Goal: Find specific page/section: Find specific page/section

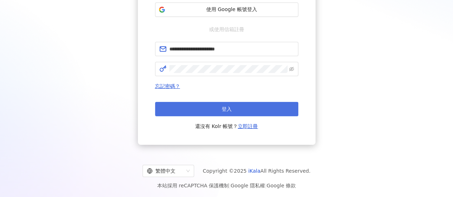
click at [243, 110] on button "登入" at bounding box center [226, 109] width 143 height 14
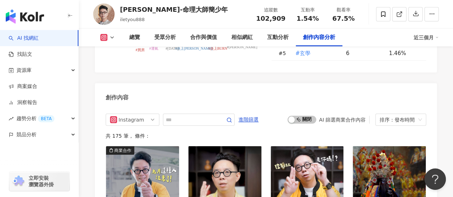
scroll to position [2291, 0]
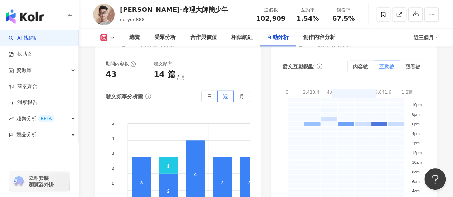
scroll to position [1969, 0]
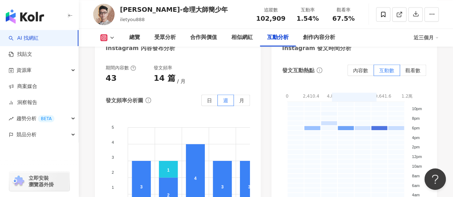
click at [45, 183] on span "立即安裝 瀏覽器外掛" at bounding box center [41, 181] width 25 height 13
